Goal: Transaction & Acquisition: Purchase product/service

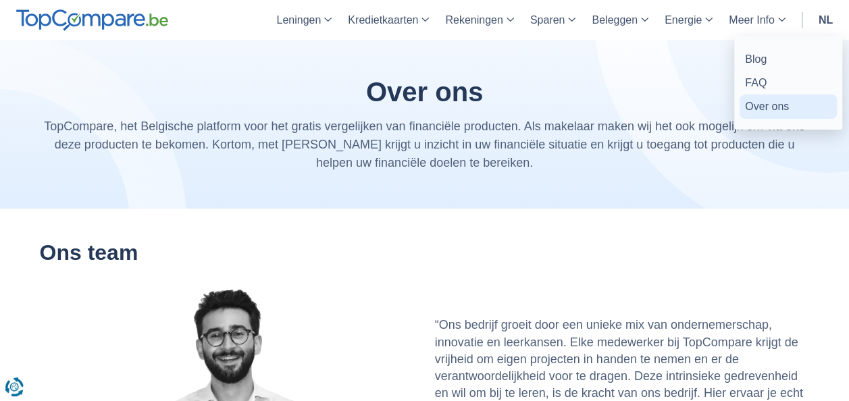
click at [762, 111] on link "Over ons" at bounding box center [788, 107] width 97 height 24
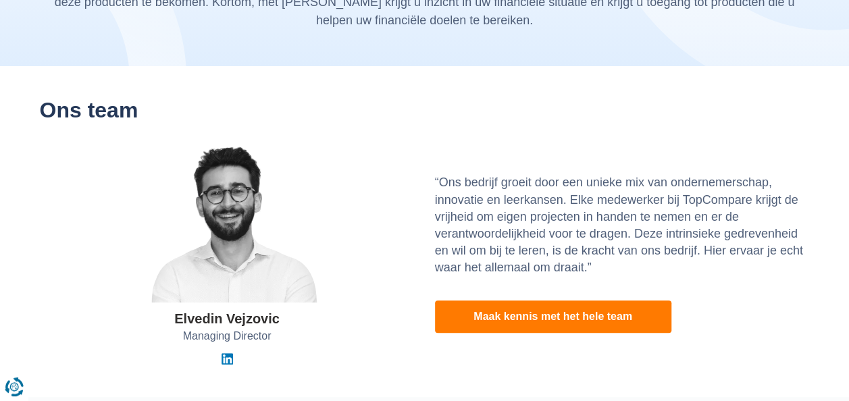
scroll to position [135, 0]
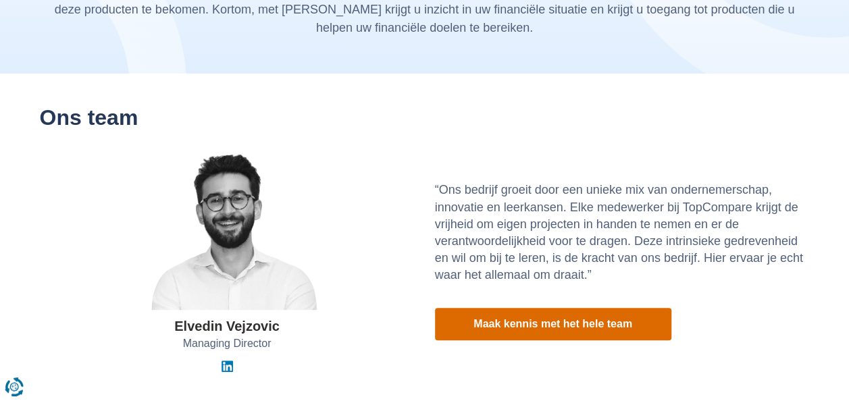
click at [537, 328] on link "Maak kennis met het hele team" at bounding box center [553, 324] width 237 height 32
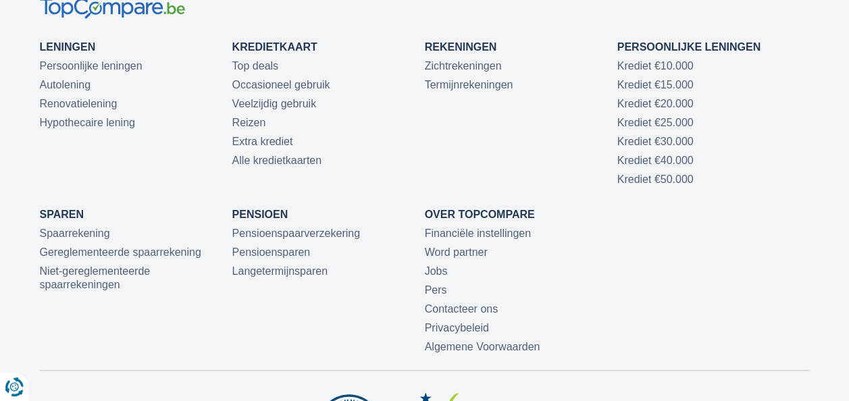
scroll to position [3379, 0]
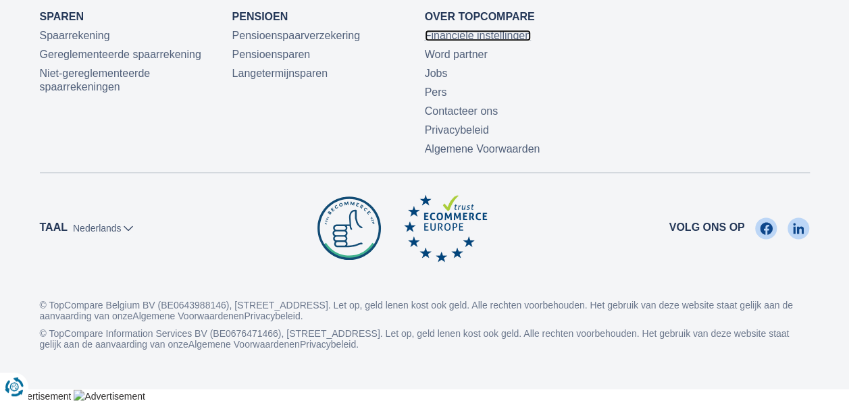
click at [475, 41] on link "Financiële instellingen" at bounding box center [478, 35] width 106 height 11
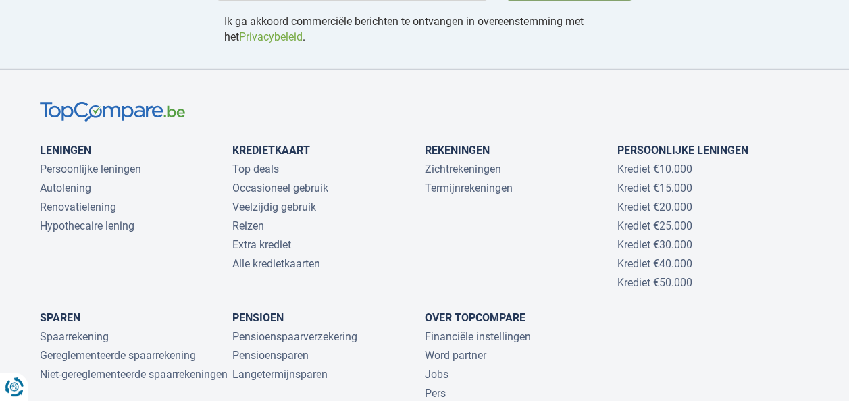
scroll to position [2095, 0]
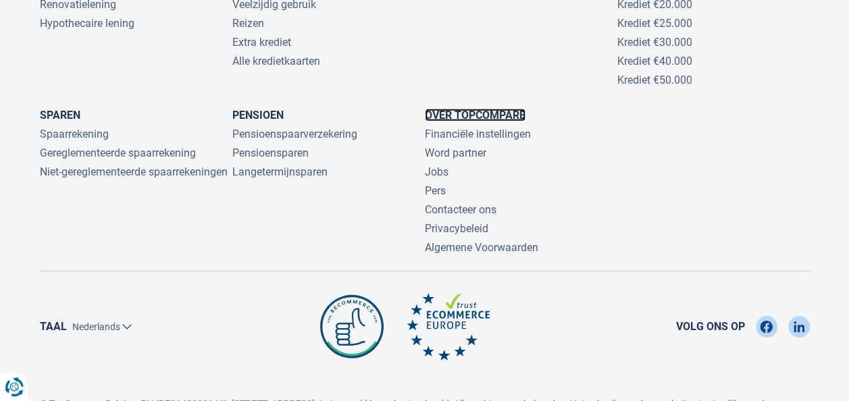
click at [464, 109] on link "Over TopCompare" at bounding box center [475, 115] width 101 height 13
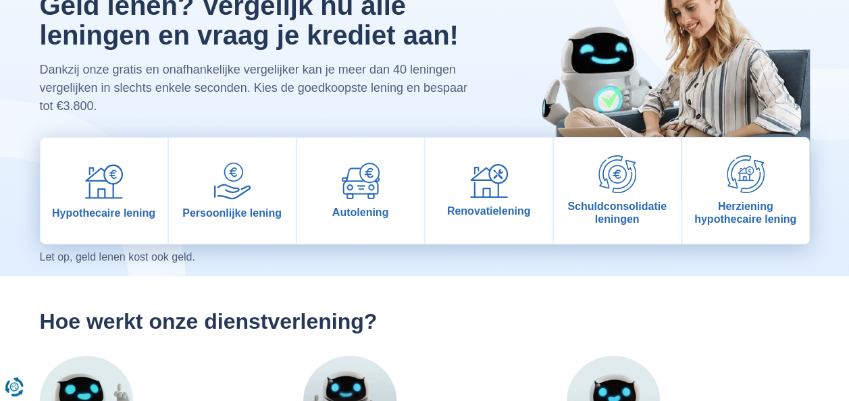
scroll to position [104, 0]
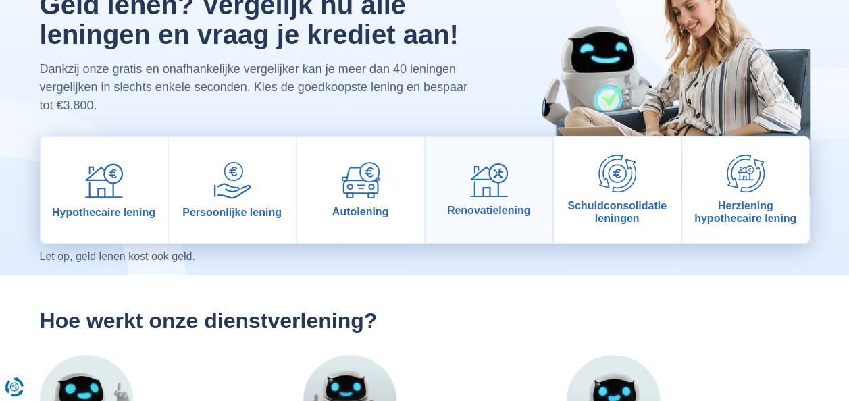
click at [503, 199] on link "Renovatielening" at bounding box center [489, 190] width 127 height 106
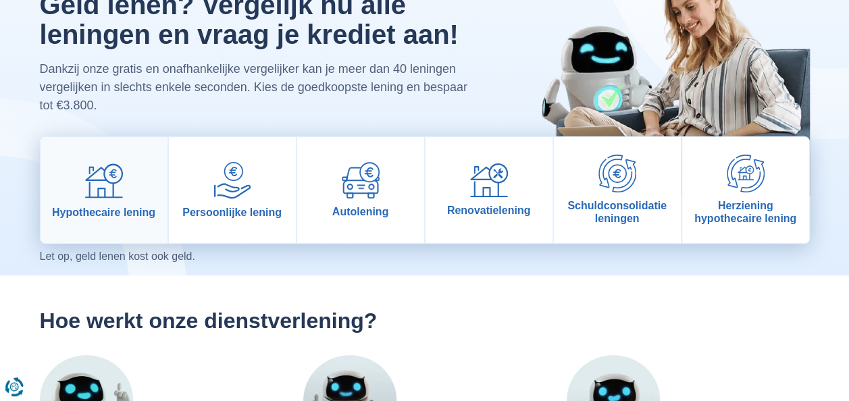
click at [93, 222] on link "Hypothecaire lening" at bounding box center [104, 190] width 127 height 106
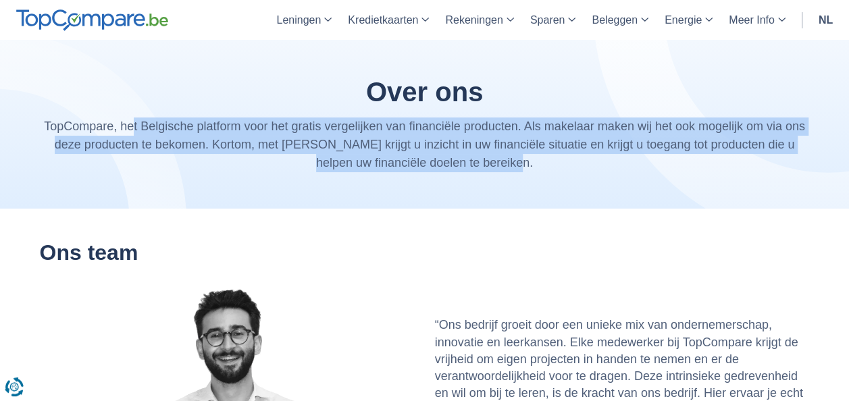
drag, startPoint x: 124, startPoint y: 124, endPoint x: 518, endPoint y: 167, distance: 396.3
click at [518, 167] on p "TopCompare, het Belgische platform voor het gratis vergelijken van financiële p…" at bounding box center [425, 145] width 770 height 55
copy p "et Belgische platform voor het gratis vergelijken van financiële producten. Als…"
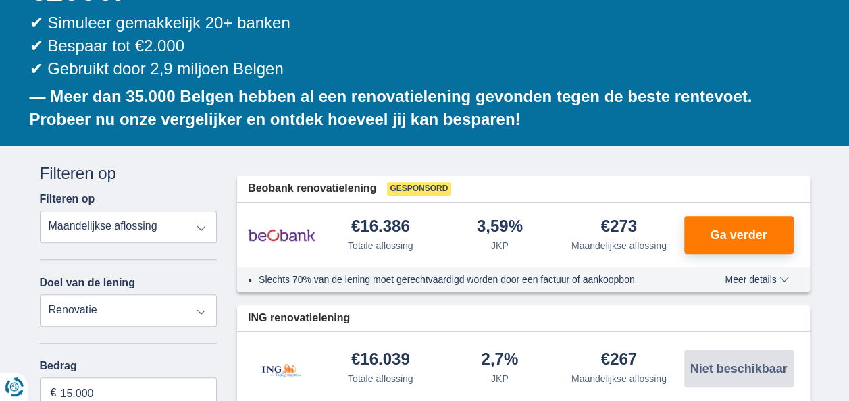
scroll to position [289, 0]
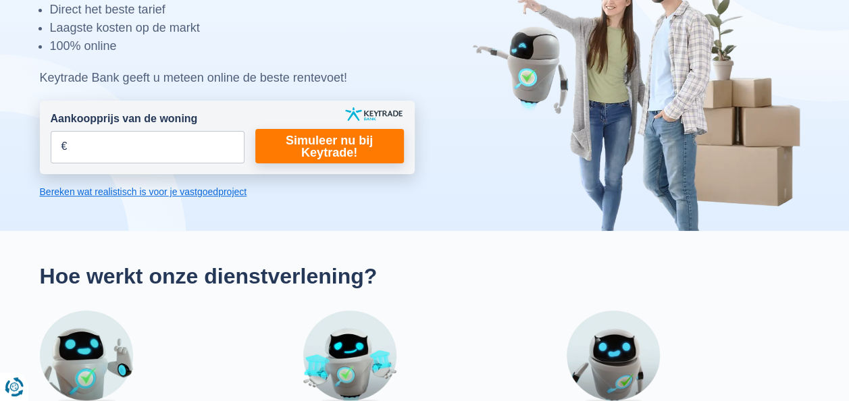
scroll to position [143, 0]
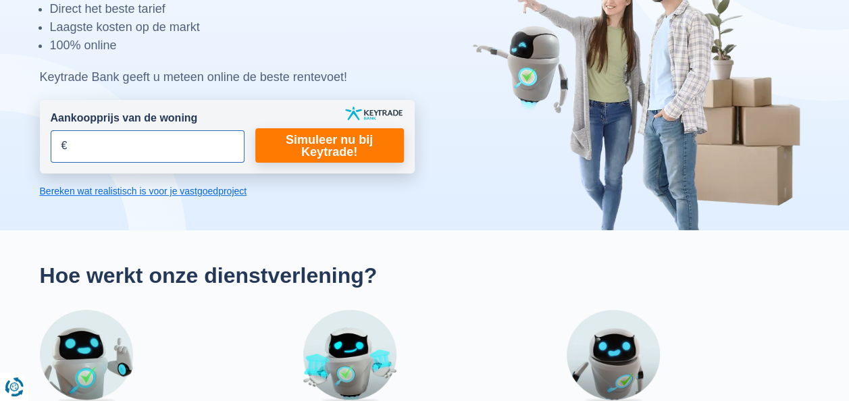
click at [165, 149] on input "Aankoopprijs van de woning" at bounding box center [148, 146] width 194 height 32
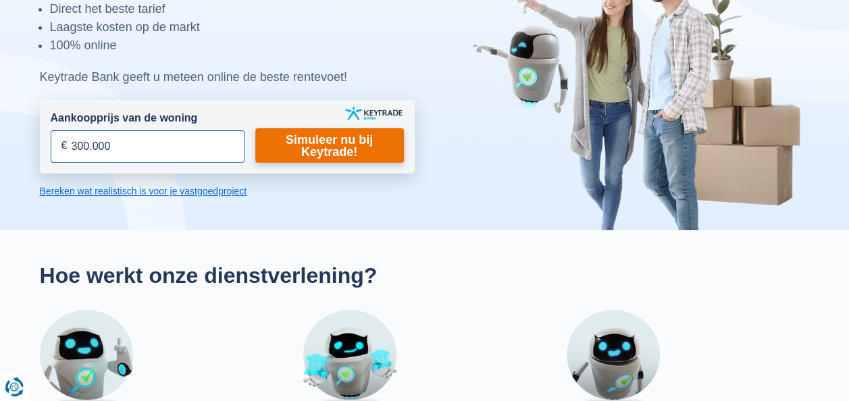
type input "300.000"
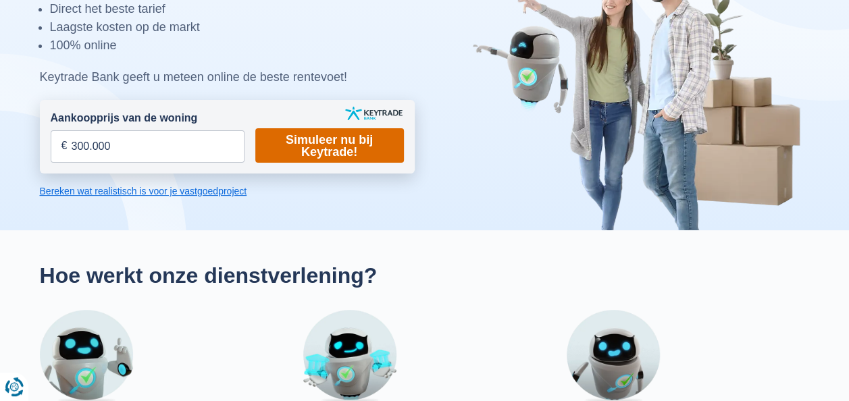
click at [255, 154] on link "Simuleer nu bij Keytrade!" at bounding box center [329, 145] width 149 height 34
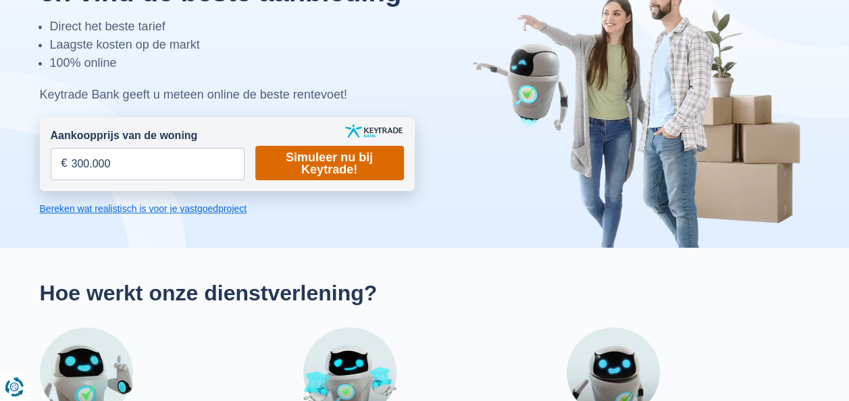
scroll to position [122, 0]
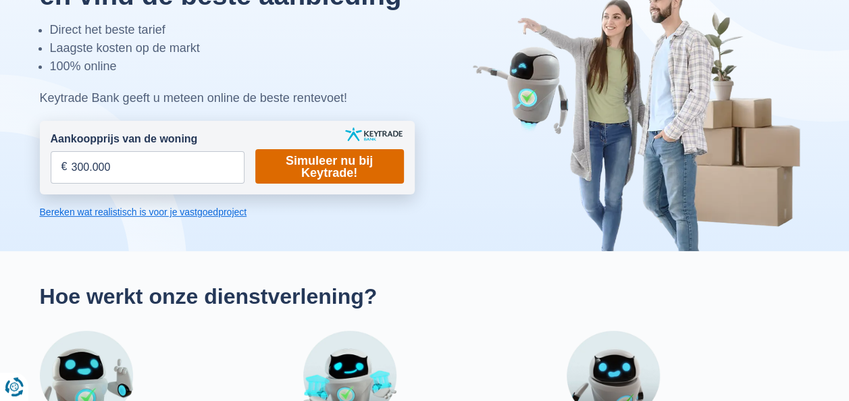
click at [299, 159] on link "Simuleer nu bij Keytrade!" at bounding box center [329, 166] width 149 height 34
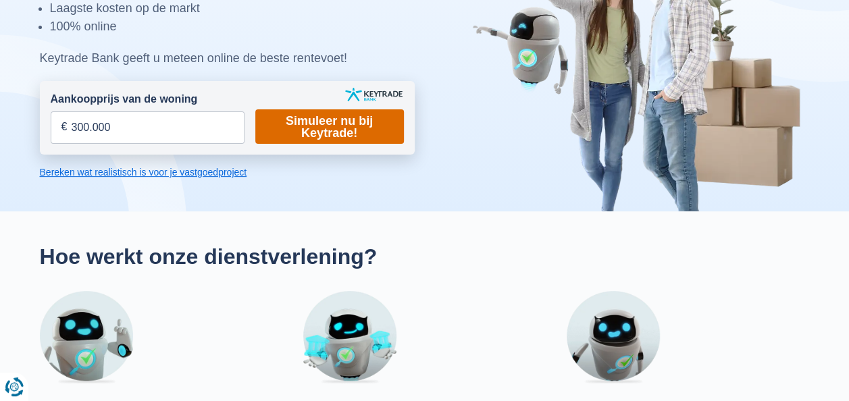
scroll to position [161, 0]
click at [358, 125] on link "Simuleer nu bij Keytrade!" at bounding box center [329, 127] width 149 height 34
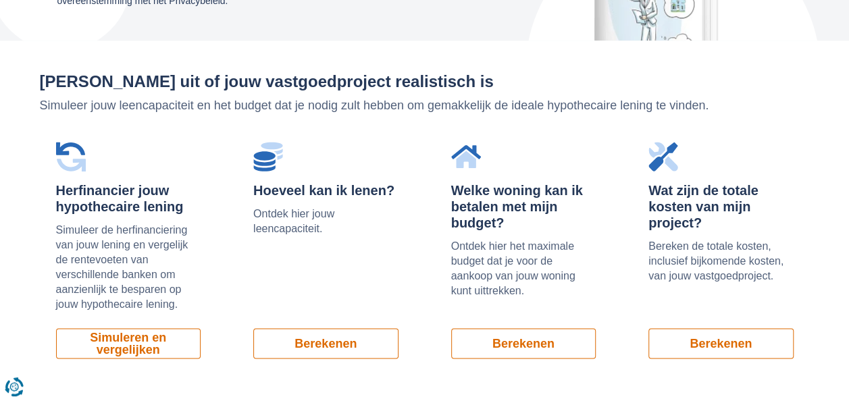
scroll to position [945, 0]
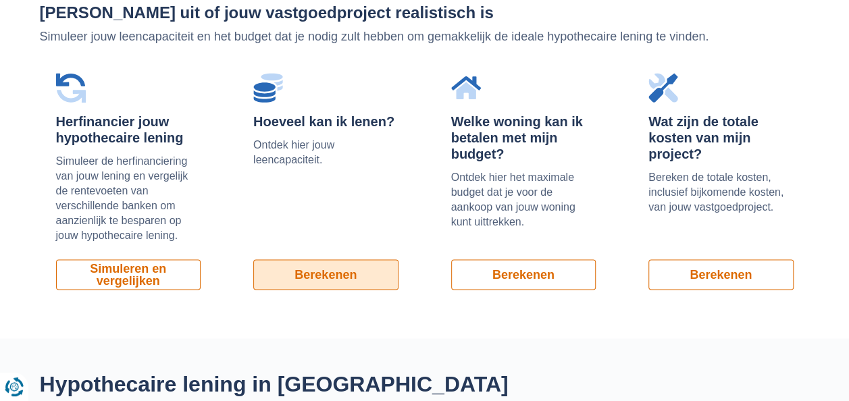
click at [306, 268] on link "Berekenen" at bounding box center [325, 275] width 145 height 30
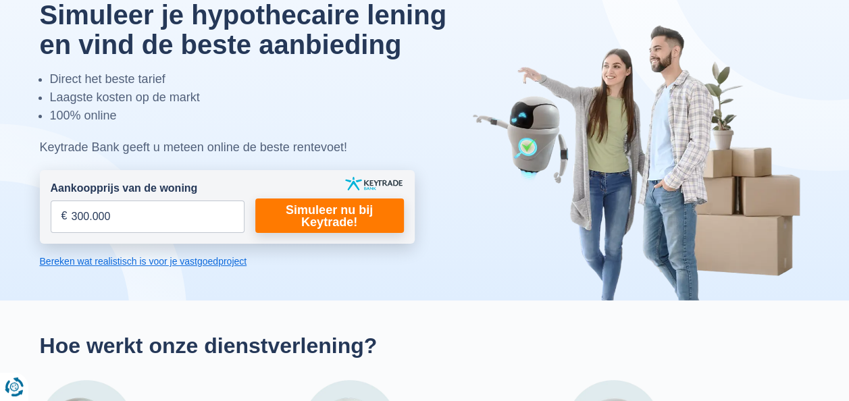
scroll to position [0, 0]
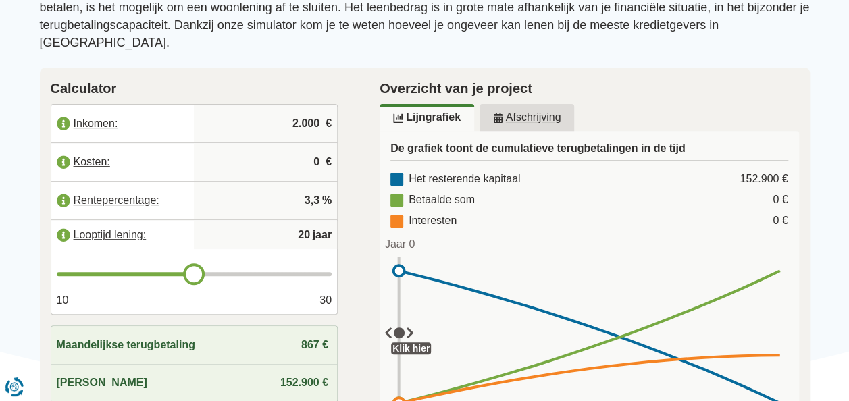
scroll to position [193, 0]
type input "21"
type input "22"
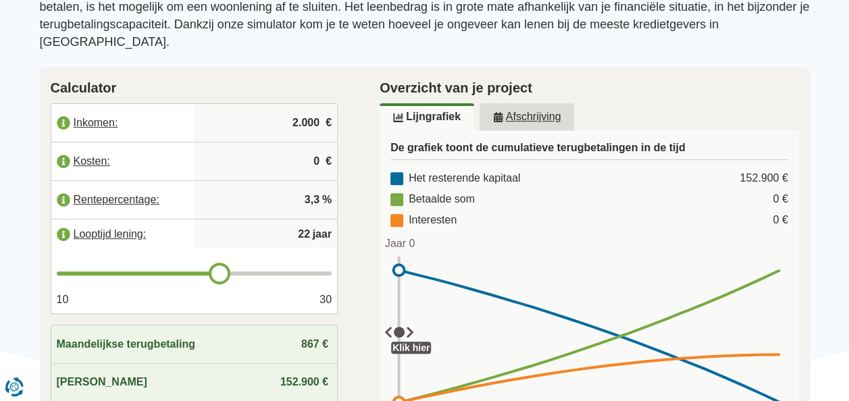
type input "23"
type input "24"
type input "25"
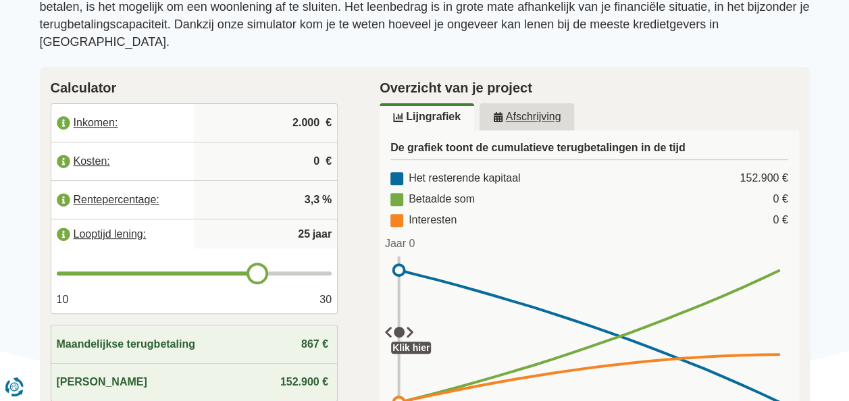
drag, startPoint x: 193, startPoint y: 255, endPoint x: 263, endPoint y: 254, distance: 70.3
type input "25"
click at [263, 272] on input "range" at bounding box center [195, 274] width 276 height 4
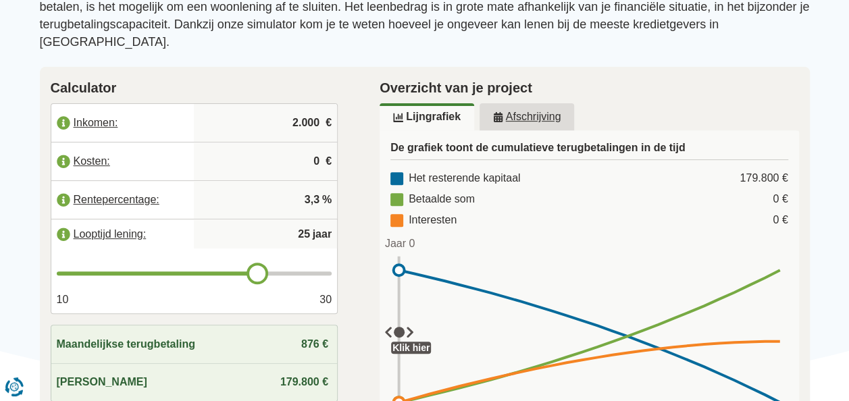
click at [306, 109] on input "2.000" at bounding box center [265, 123] width 132 height 36
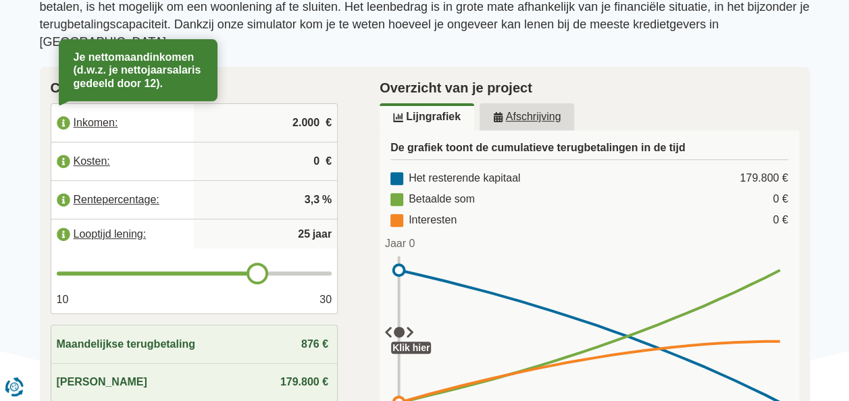
click at [87, 108] on label "Inkomen:" at bounding box center [122, 123] width 143 height 30
click at [320, 78] on h2 "Calculator" at bounding box center [195, 88] width 288 height 20
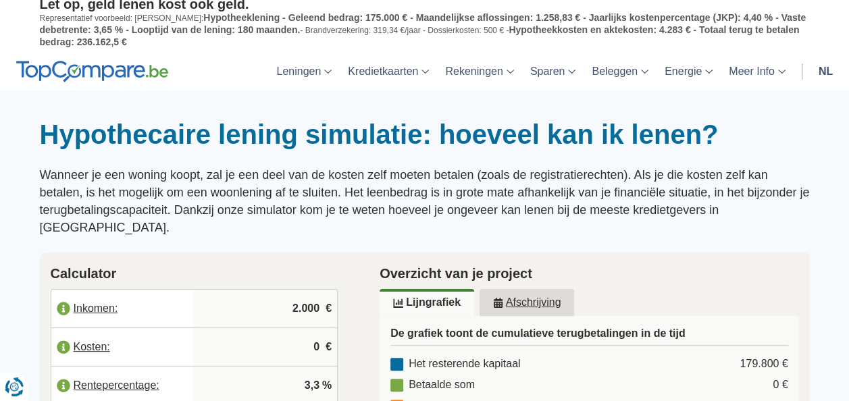
scroll to position [0, 0]
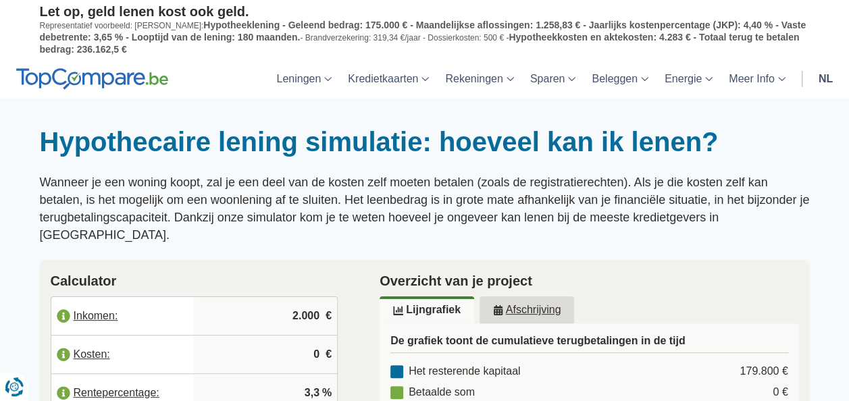
click at [232, 174] on div "Hypothecaire lening simulatie: hoeveel kan ik lenen? Wanneer je een woning koop…" at bounding box center [425, 185] width 770 height 118
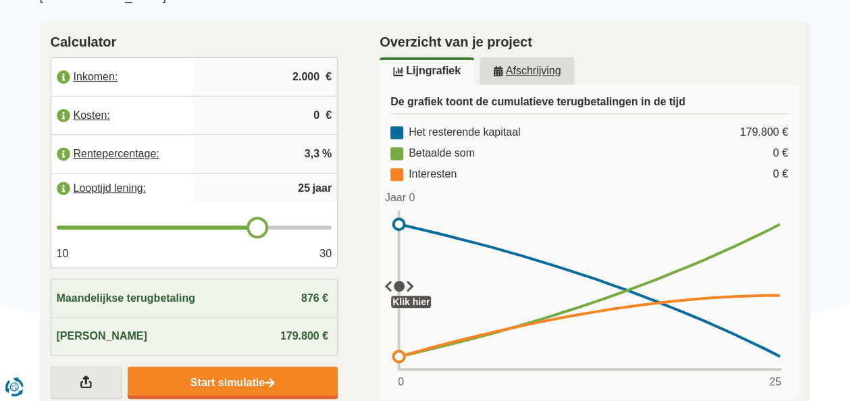
scroll to position [239, 0]
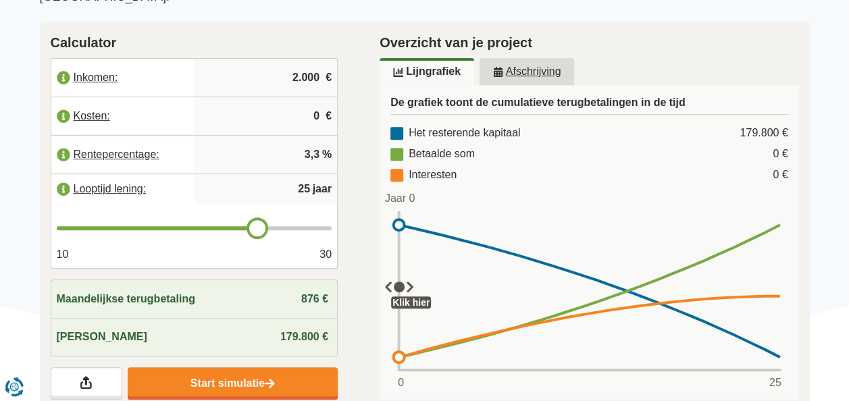
click at [298, 61] on input "2.000" at bounding box center [265, 77] width 132 height 36
type input "2.000"
click at [203, 286] on div "Maandelijkse terugbetaling 876 €" at bounding box center [194, 299] width 287 height 38
click at [205, 320] on div "Maximale leenbedrag 179.800 €" at bounding box center [194, 337] width 287 height 38
click at [518, 58] on link "Afschrijving" at bounding box center [527, 71] width 95 height 27
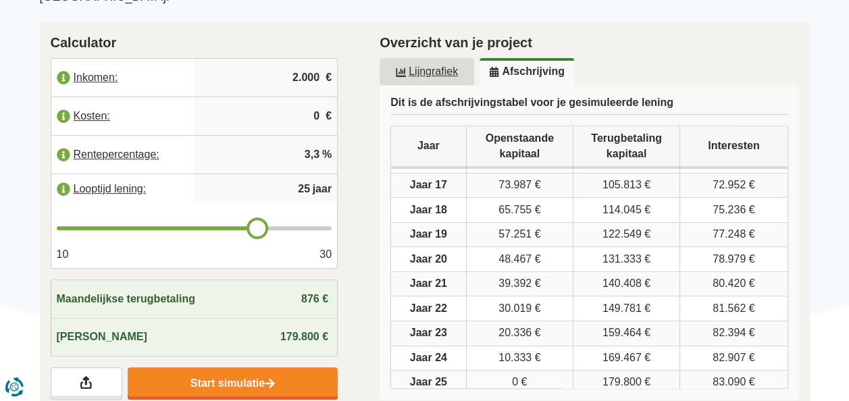
scroll to position [0, 0]
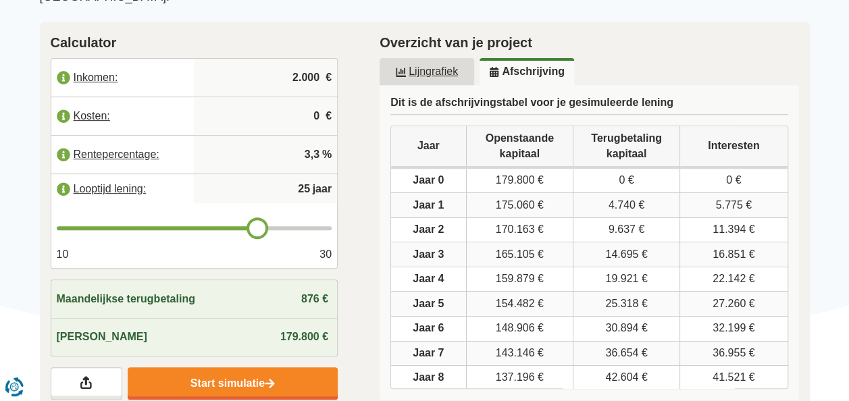
click at [438, 66] on u "Lijngrafiek" at bounding box center [427, 71] width 62 height 11
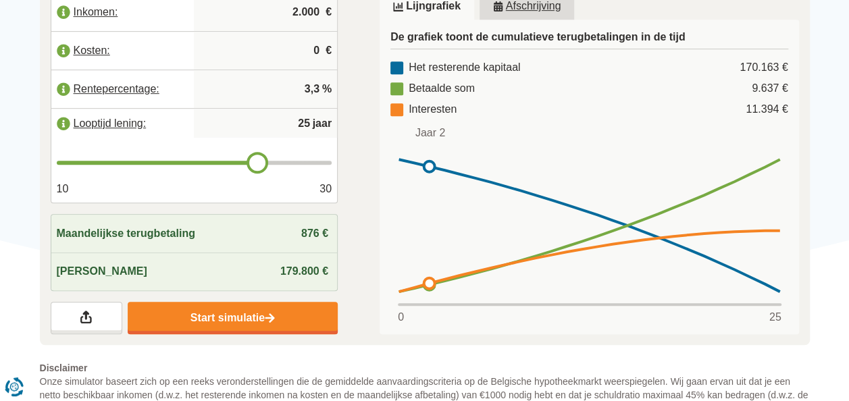
scroll to position [298, 0]
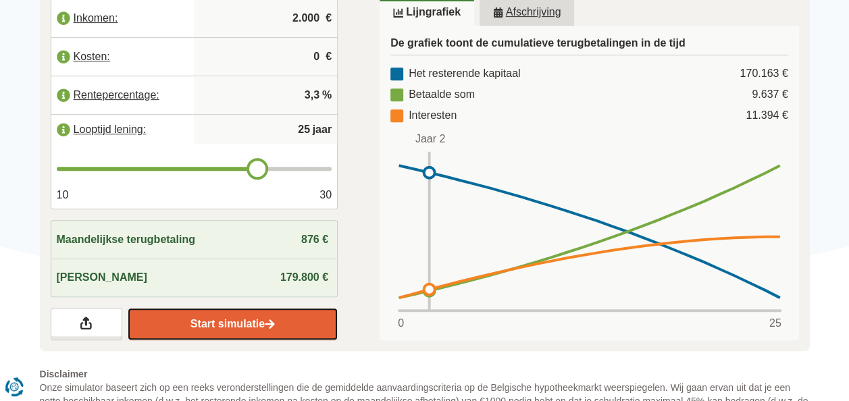
click at [266, 319] on img at bounding box center [270, 324] width 10 height 11
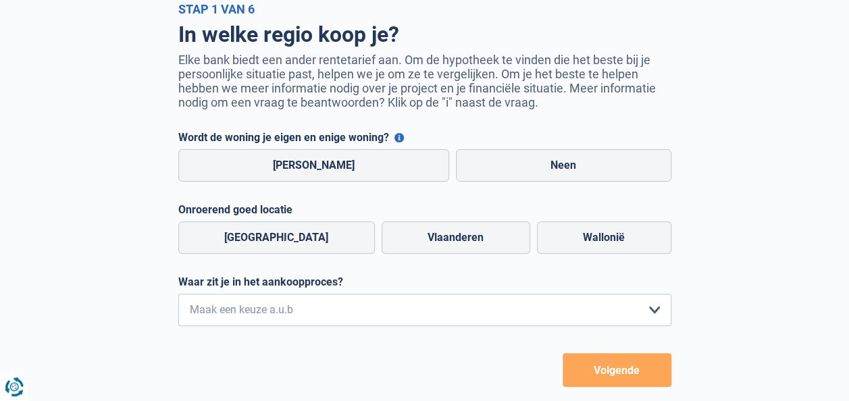
scroll to position [124, 0]
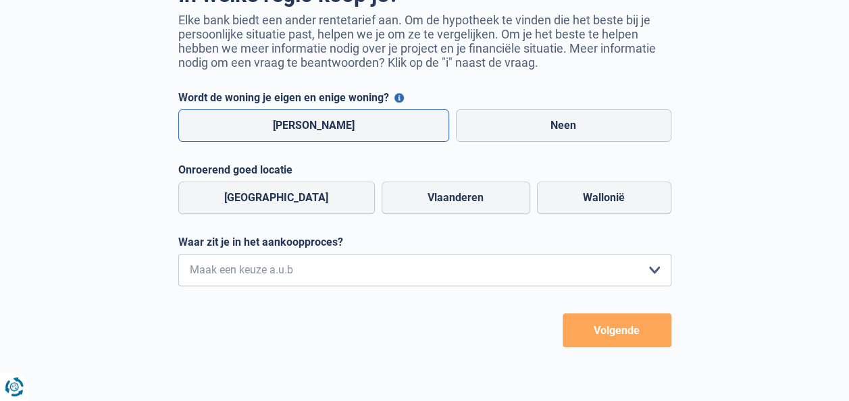
click at [349, 127] on label "[PERSON_NAME]" at bounding box center [314, 125] width 272 height 32
click at [349, 127] on input "[PERSON_NAME]" at bounding box center [314, 125] width 272 height 32
radio input "true"
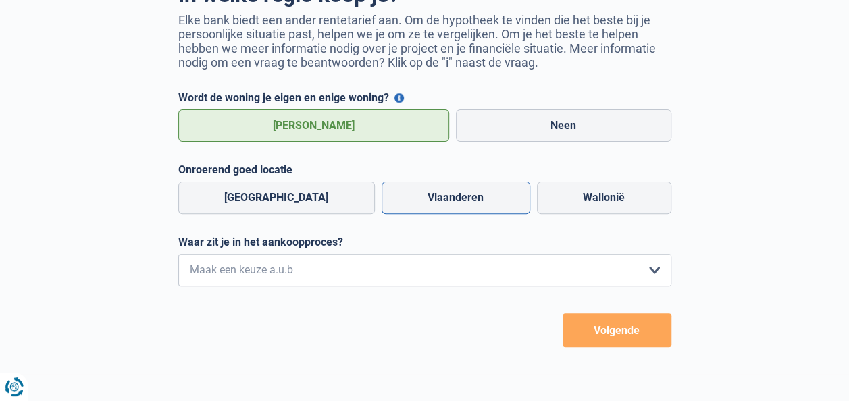
click at [442, 189] on label "Vlaanderen" at bounding box center [456, 198] width 149 height 32
click at [442, 189] on input "Vlaanderen" at bounding box center [456, 198] width 149 height 32
radio input "true"
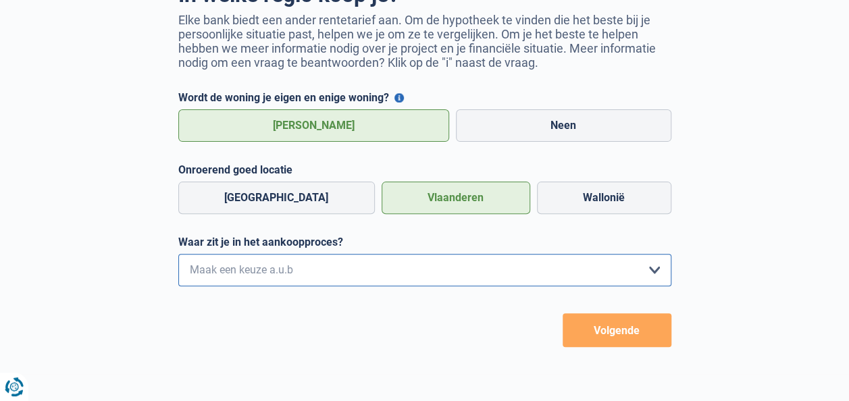
click at [348, 279] on select "Ik wil me uitsluitend informeren omdat ik op dit moment geen concrete plannen h…" at bounding box center [424, 270] width 493 height 32
select select "0"
click at [178, 258] on select "Ik wil me uitsluitend informeren omdat ik op dit moment geen concrete plannen h…" at bounding box center [424, 270] width 493 height 32
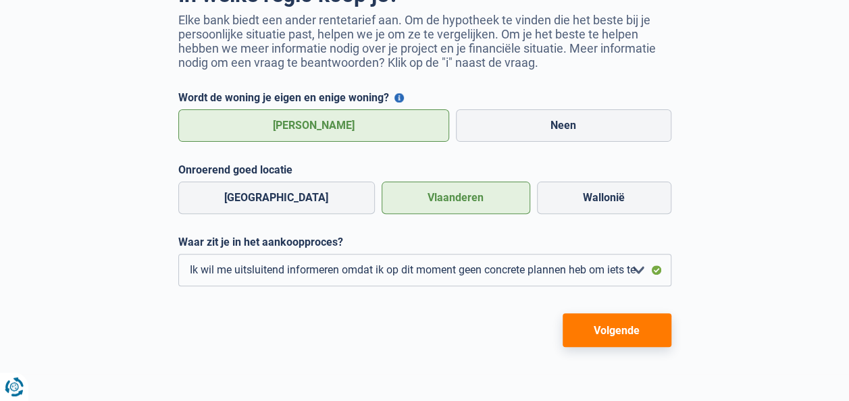
click at [578, 328] on button "Volgende" at bounding box center [617, 331] width 109 height 34
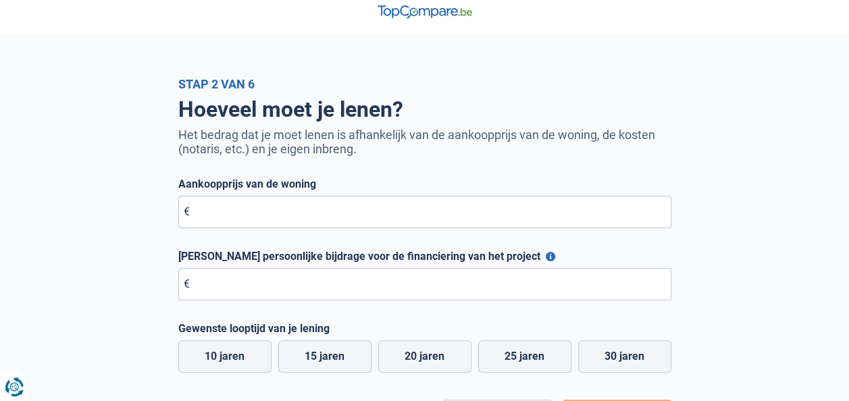
scroll to position [10, 0]
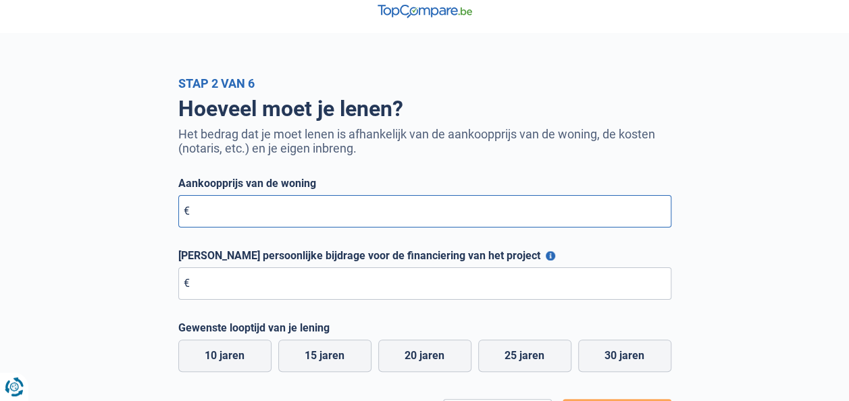
click at [401, 228] on input "Aankoopprijs van de woning" at bounding box center [424, 211] width 493 height 32
type input "300.000"
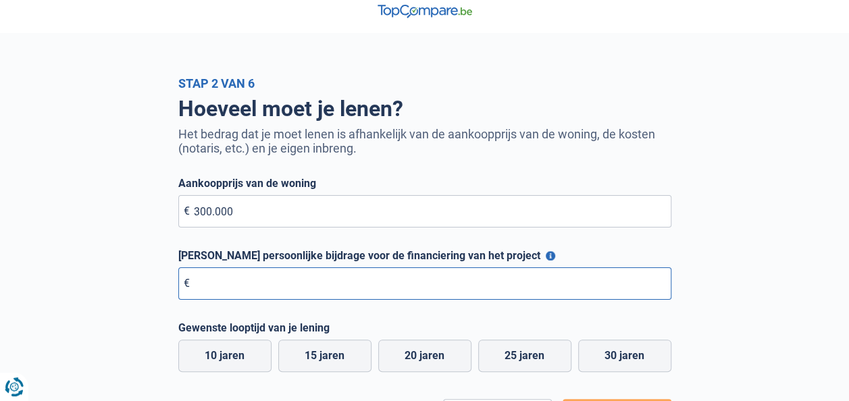
click at [352, 280] on input "[PERSON_NAME] persoonlijke bijdrage voor de financiering van het project" at bounding box center [424, 284] width 493 height 32
type input "50.000"
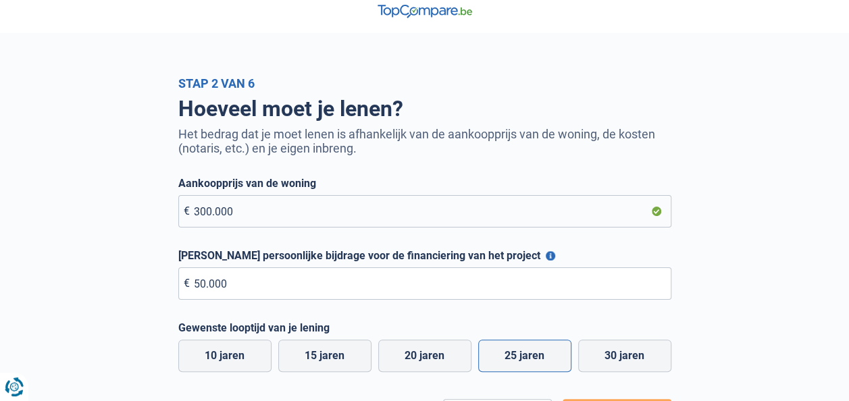
click at [531, 355] on label "25 jaren" at bounding box center [524, 356] width 93 height 32
click at [531, 355] on input "25 jaren" at bounding box center [524, 356] width 93 height 32
radio input "true"
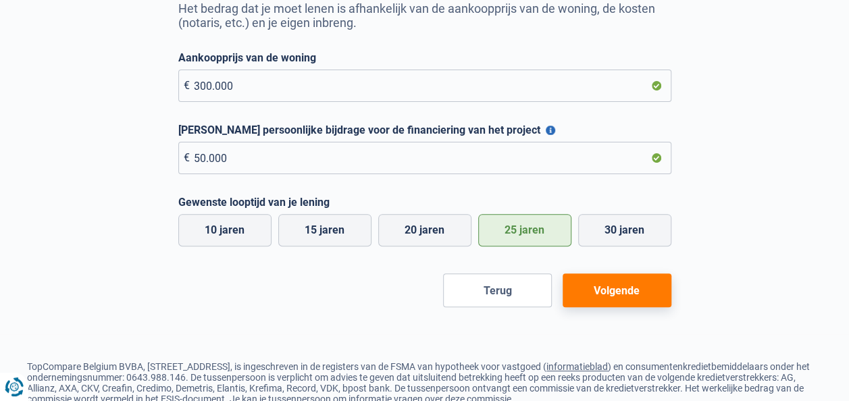
scroll to position [158, 0]
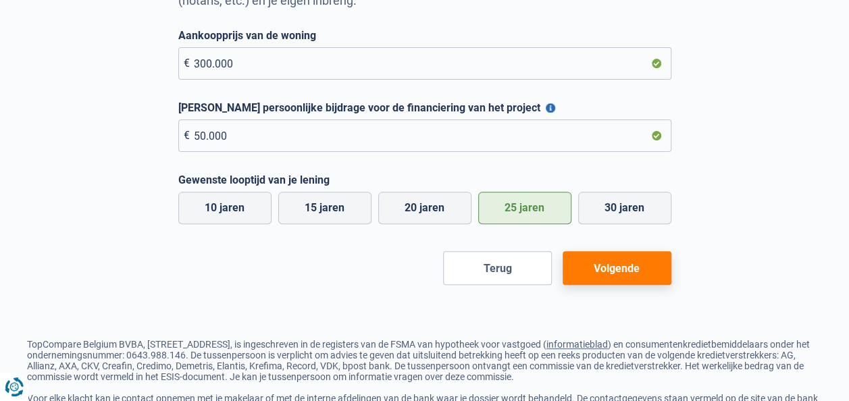
click at [608, 282] on button "Volgende" at bounding box center [617, 268] width 109 height 34
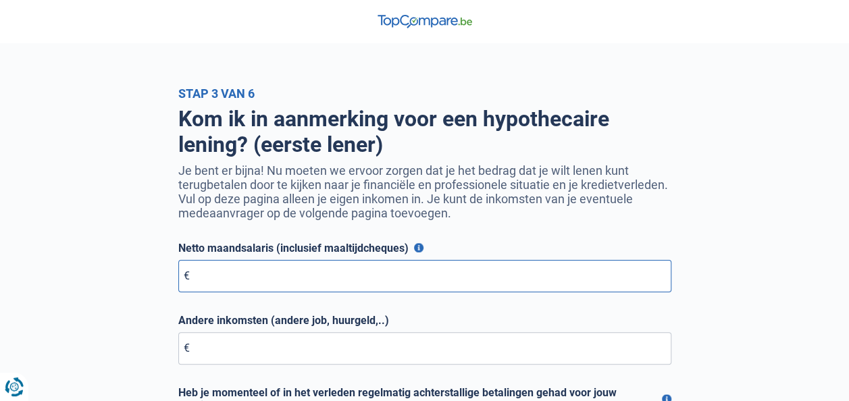
click at [412, 270] on input "Netto maandsalaris (inclusief maaltijdcheques)" at bounding box center [424, 276] width 493 height 32
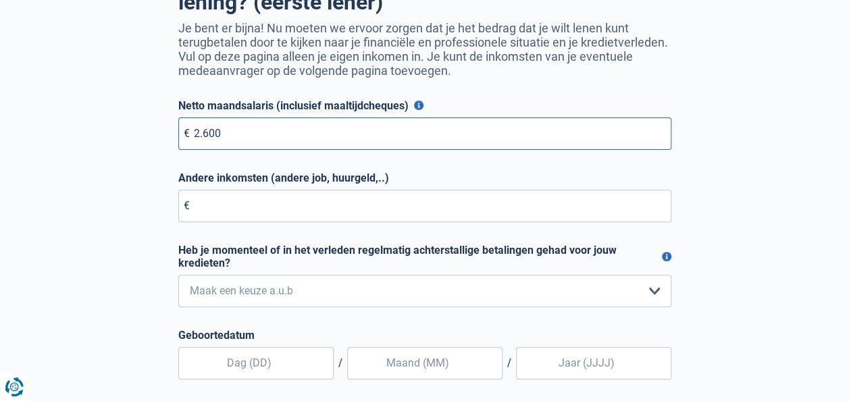
scroll to position [145, 0]
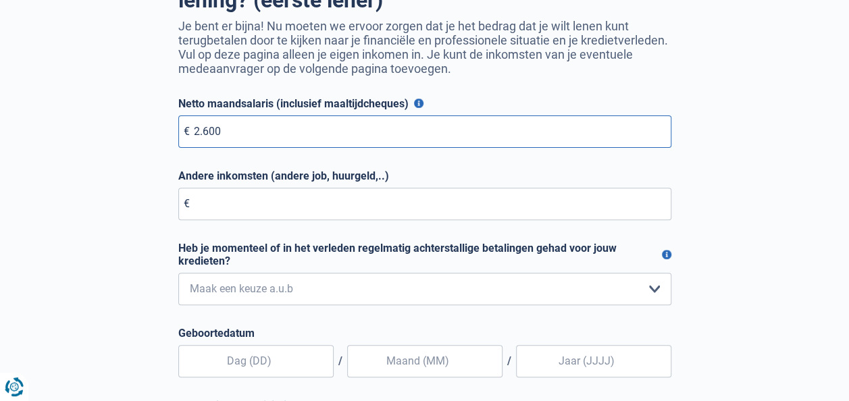
type input "2.600"
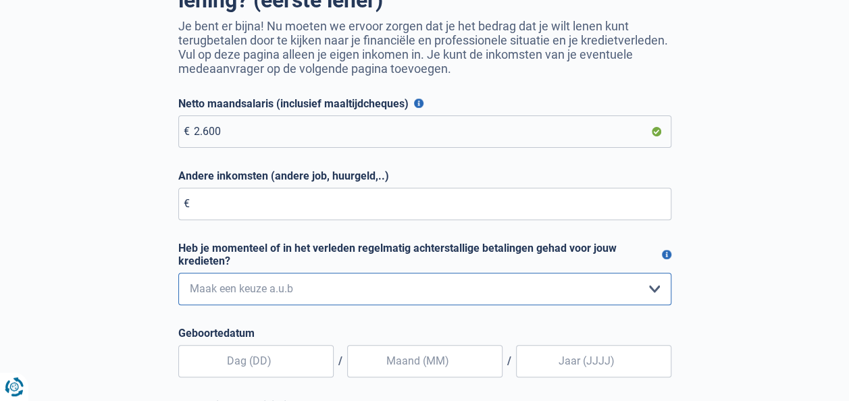
click at [241, 292] on select "Nee, nooit Ja, maar ik heb deze minder dan een jaar geleden afbetaald Ja, maar …" at bounding box center [424, 289] width 493 height 32
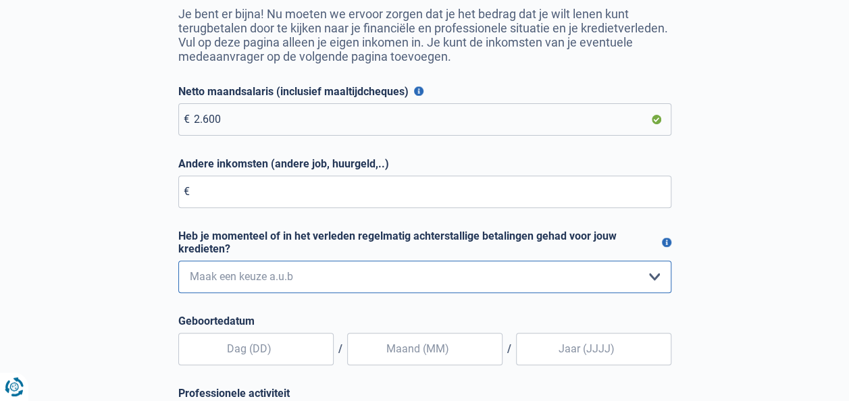
click at [240, 278] on select "Nee, nooit Ja, maar ik heb deze minder dan een jaar geleden afbetaald Ja, maar …" at bounding box center [424, 277] width 493 height 32
select select "0"
click at [178, 265] on select "Nee, nooit Ja, maar ik heb deze minder dan een jaar geleden afbetaald Ja, maar …" at bounding box center [424, 277] width 493 height 32
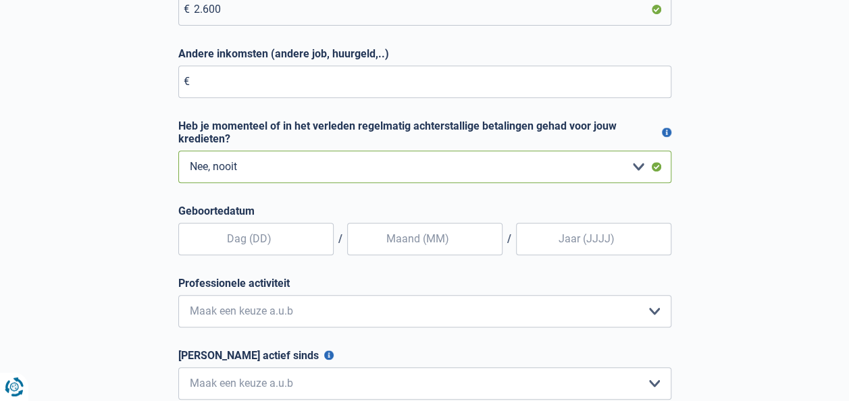
scroll to position [299, 0]
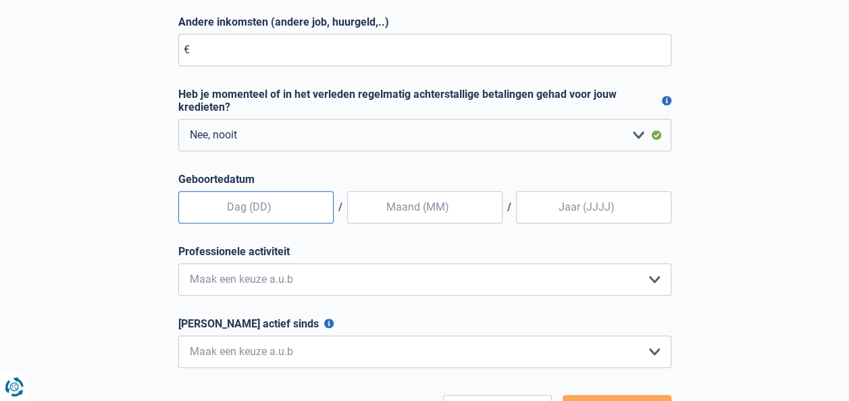
click at [237, 220] on input "text" at bounding box center [255, 207] width 155 height 32
type input "26"
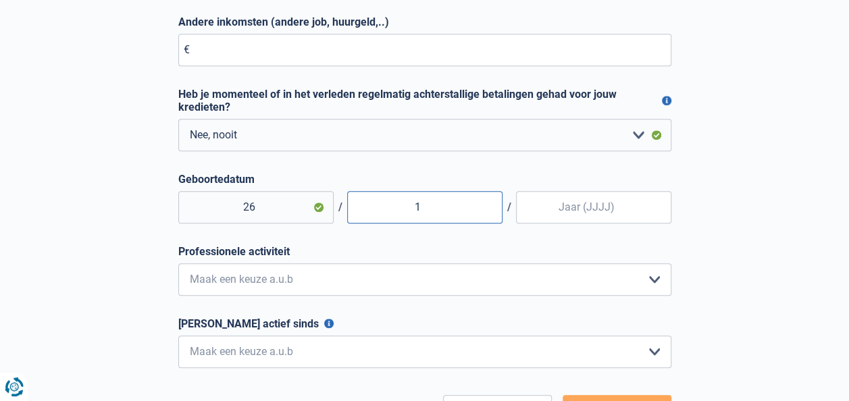
type input "10"
type input "1996"
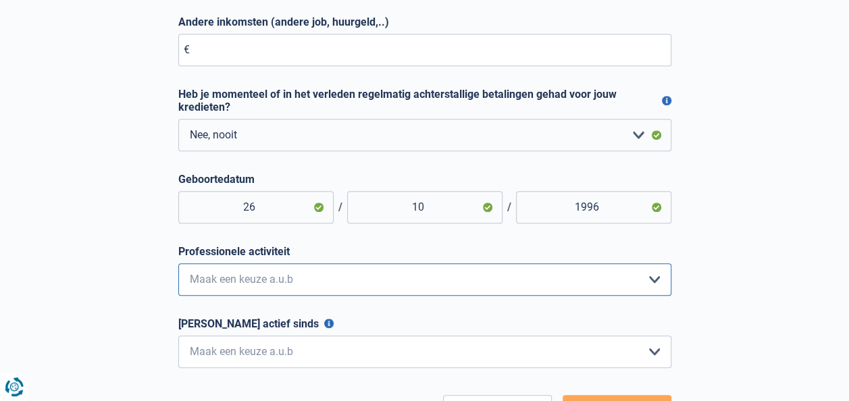
click at [222, 284] on select "Bediende Arbeider Ambtenaar Zelfstandige Bedrijfsleider Gepensioneerde [PERSON_…" at bounding box center [424, 280] width 493 height 32
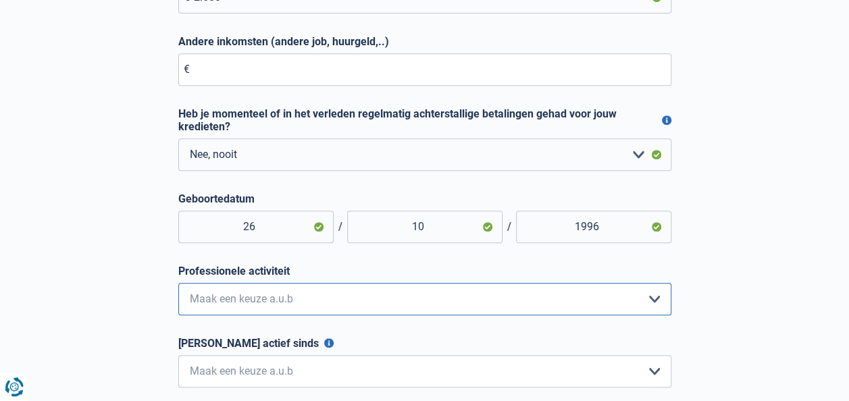
scroll to position [274, 0]
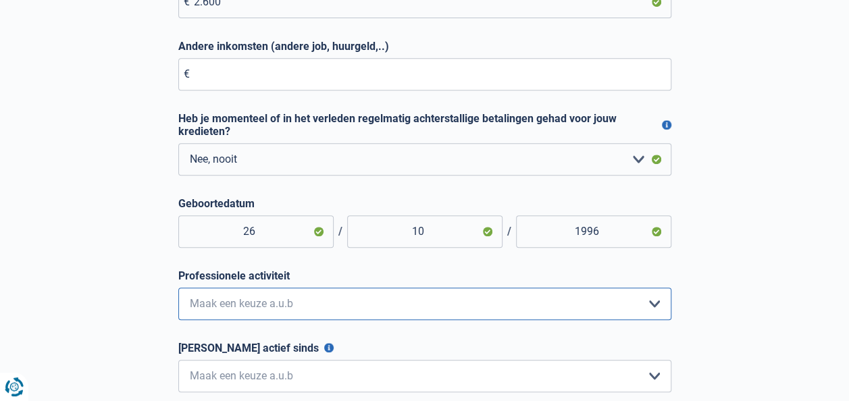
click at [220, 305] on select "Bediende Arbeider Ambtenaar Zelfstandige Bedrijfsleider Gepensioneerde [PERSON_…" at bounding box center [424, 304] width 493 height 32
select select "privateEmployee"
click at [178, 292] on select "Bediende Arbeider Ambtenaar Zelfstandige Bedrijfsleider Gepensioneerde [PERSON_…" at bounding box center [424, 304] width 493 height 32
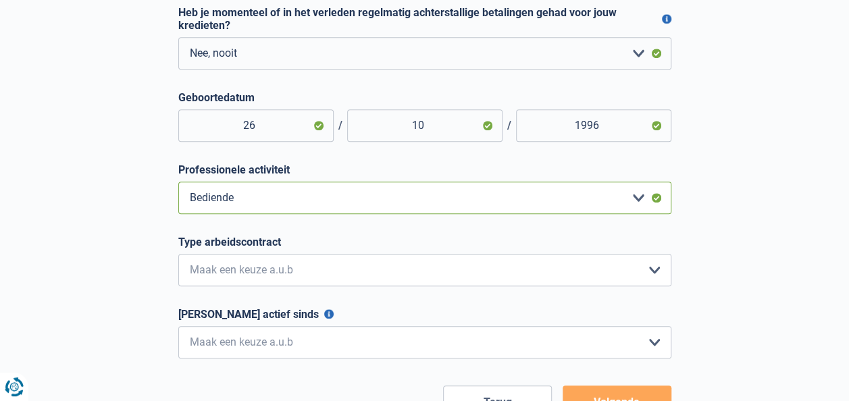
scroll to position [388, 0]
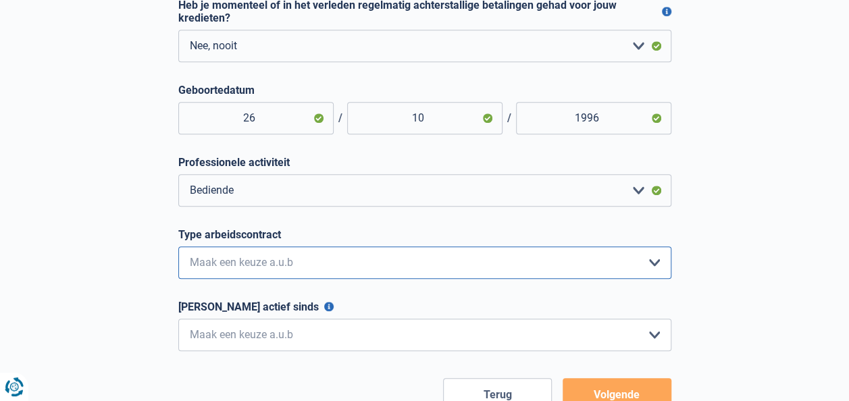
click at [209, 275] on select "Interimcontract Arbeidsovereenkomst van onbepaalde duur Arbeidsovereenkomst van…" at bounding box center [424, 263] width 493 height 32
select select "permanent"
click at [178, 251] on select "Interimcontract Arbeidsovereenkomst van onbepaalde duur Arbeidsovereenkomst van…" at bounding box center [424, 263] width 493 height 32
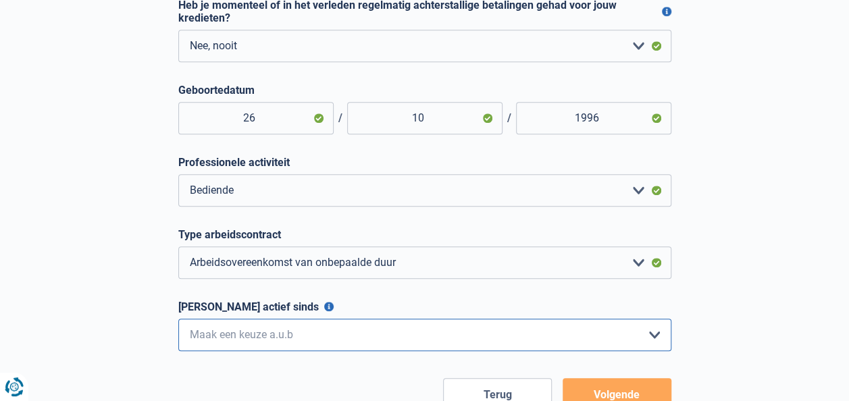
click at [205, 330] on select "< 6 maanden 6 - 12 maanden 12 - 24 maanden 24 - 36 maanden > 36 maanden Maak ee…" at bounding box center [424, 335] width 493 height 32
select select "less6"
click at [178, 324] on select "< 6 maanden 6 - 12 maanden 12 - 24 maanden 24 - 36 maanden > 36 maanden Maak ee…" at bounding box center [424, 335] width 493 height 32
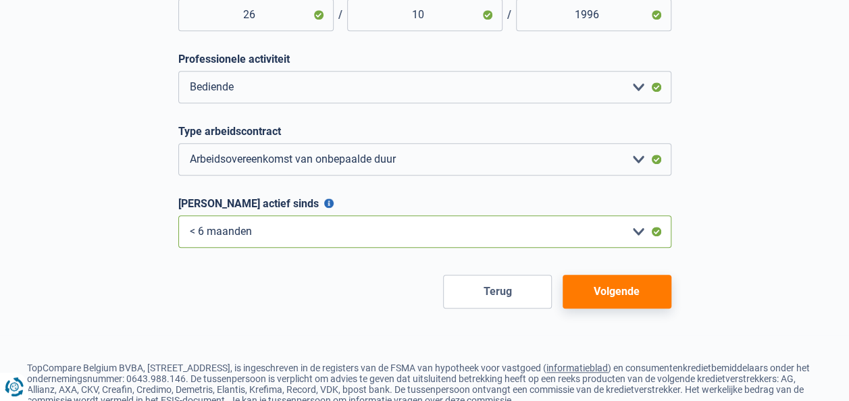
scroll to position [496, 0]
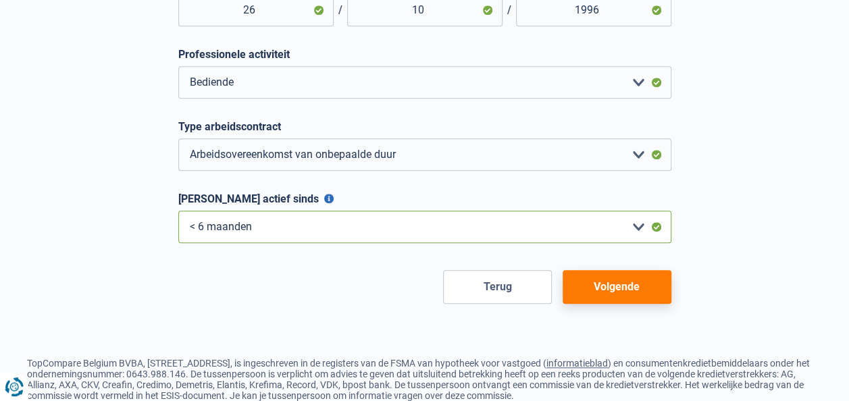
click at [205, 235] on select "< 6 maanden 6 - 12 maanden 12 - 24 maanden 24 - 36 maanden > 36 maanden Maak ee…" at bounding box center [424, 227] width 493 height 32
click at [656, 232] on select "< 6 maanden 6 - 12 maanden 12 - 24 maanden 24 - 36 maanden > 36 maanden Maak ee…" at bounding box center [424, 227] width 493 height 32
click at [609, 295] on button "Volgende" at bounding box center [617, 287] width 109 height 34
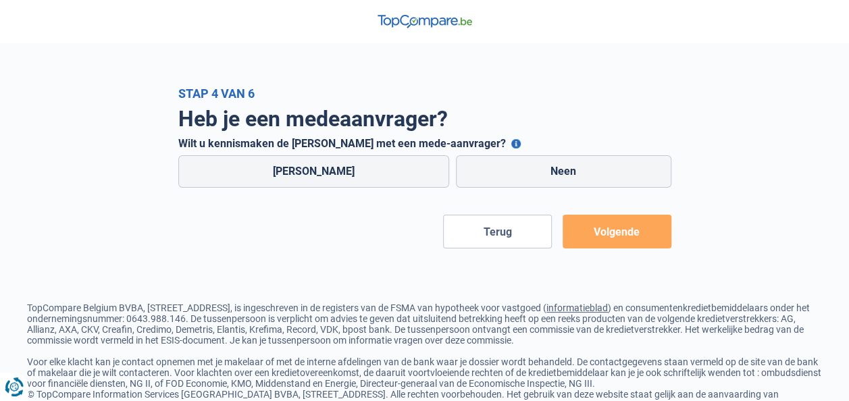
click at [512, 145] on button "Wilt u kennismaken de [PERSON_NAME] met een mede-aanvrager?" at bounding box center [516, 143] width 9 height 9
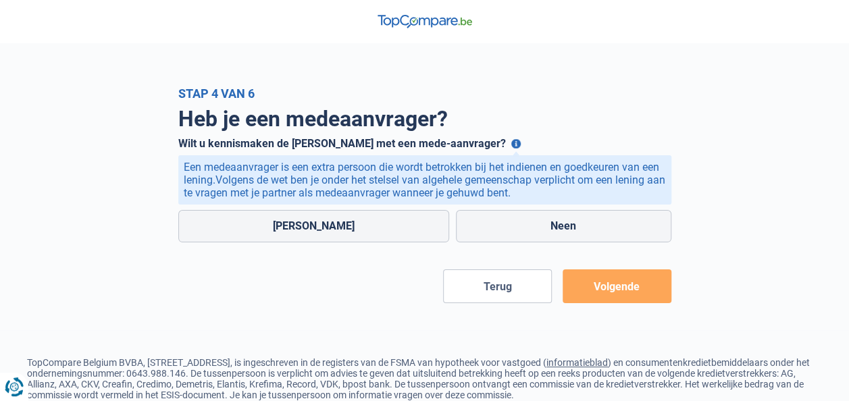
click at [512, 145] on button "Wilt u kennismaken de [PERSON_NAME] met een mede-aanvrager?" at bounding box center [516, 143] width 9 height 9
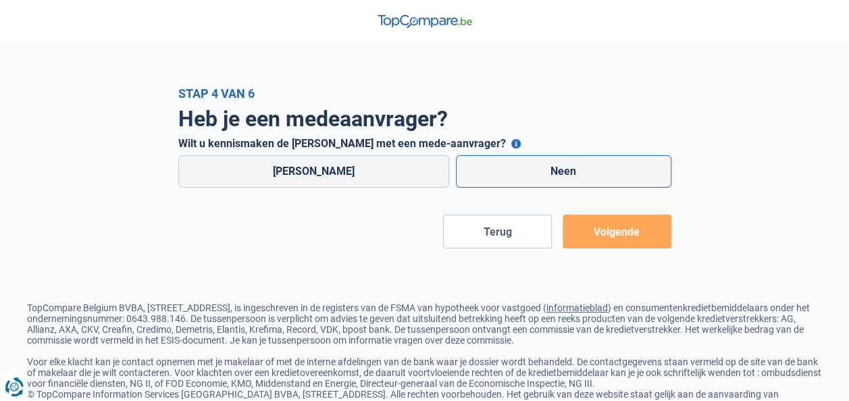
click at [511, 180] on label "Neen" at bounding box center [564, 171] width 216 height 32
click at [511, 180] on input "Neen" at bounding box center [564, 171] width 216 height 32
radio input "true"
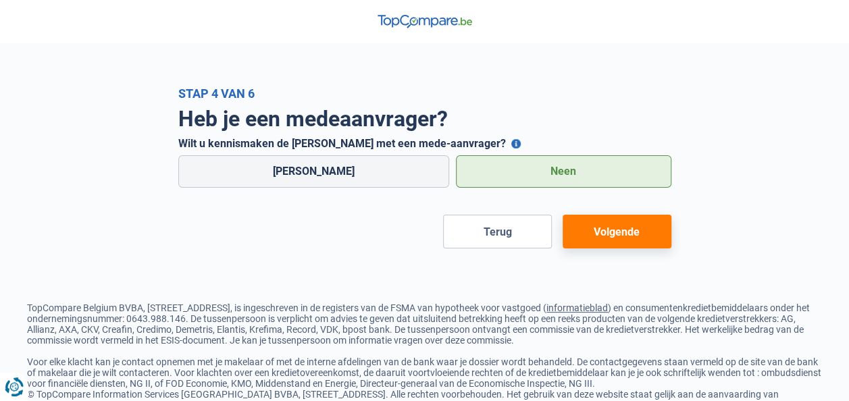
click at [616, 231] on button "Volgende" at bounding box center [617, 232] width 109 height 34
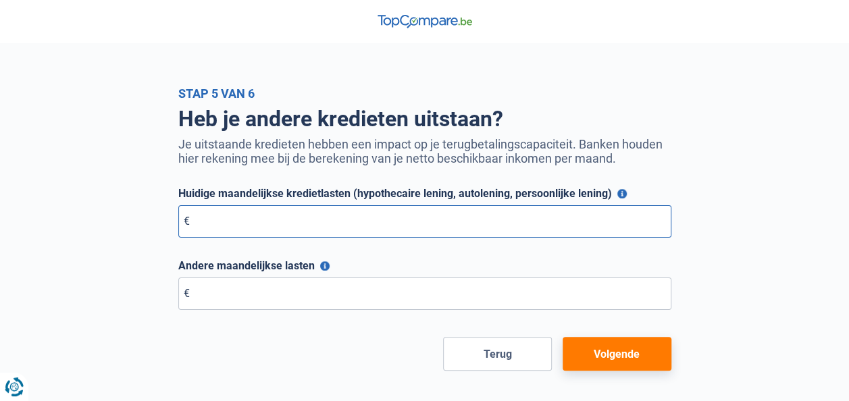
click at [431, 212] on input "Huidige maandelijkse kredietlasten (hypothecaire lening, autolening, persoonlij…" at bounding box center [424, 221] width 493 height 32
type input "0"
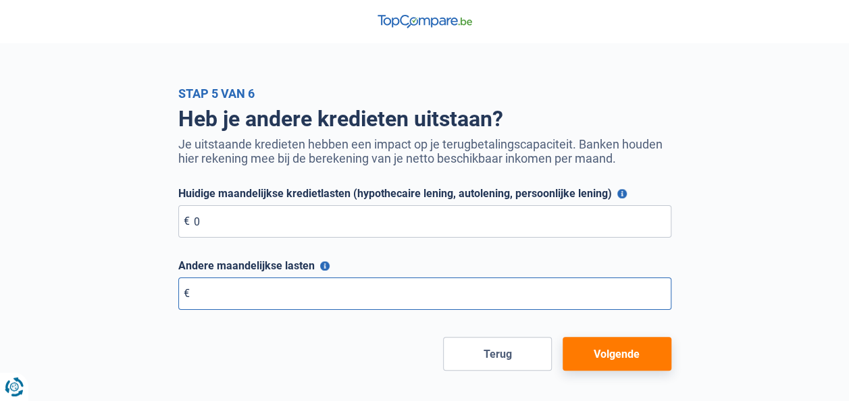
click at [337, 297] on input "Andere maandelijkse lasten" at bounding box center [424, 294] width 493 height 32
type input "0"
click at [598, 357] on button "Volgende" at bounding box center [617, 354] width 109 height 34
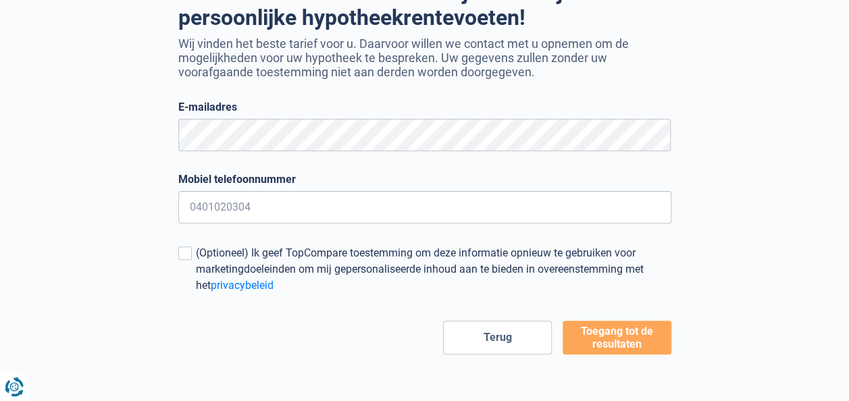
scroll to position [181, 0]
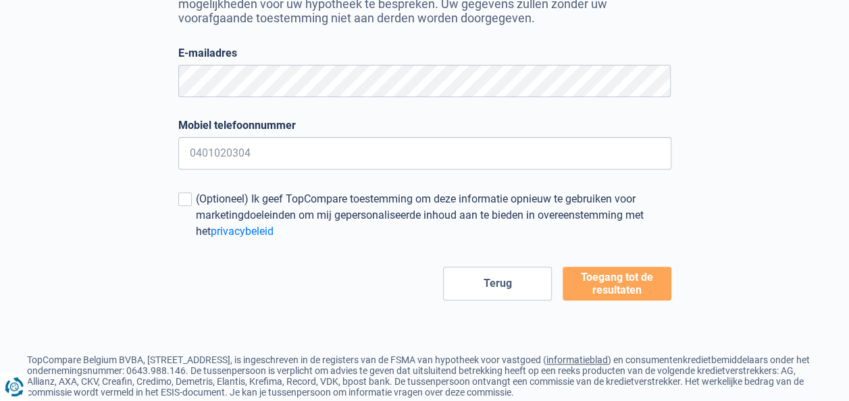
click at [473, 281] on button "Terug" at bounding box center [497, 284] width 109 height 34
